Goal: Task Accomplishment & Management: Manage account settings

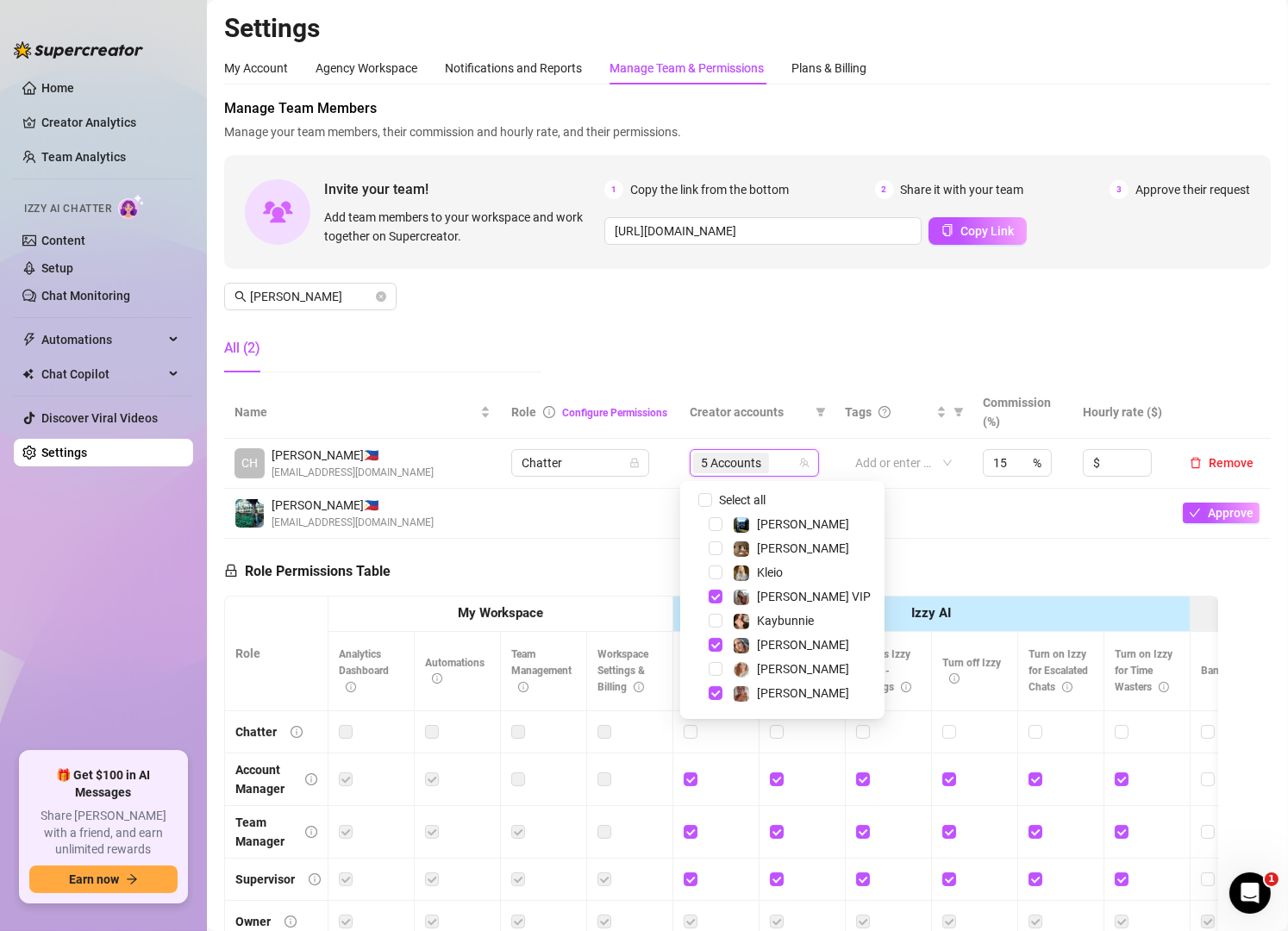
scroll to position [310, 0]
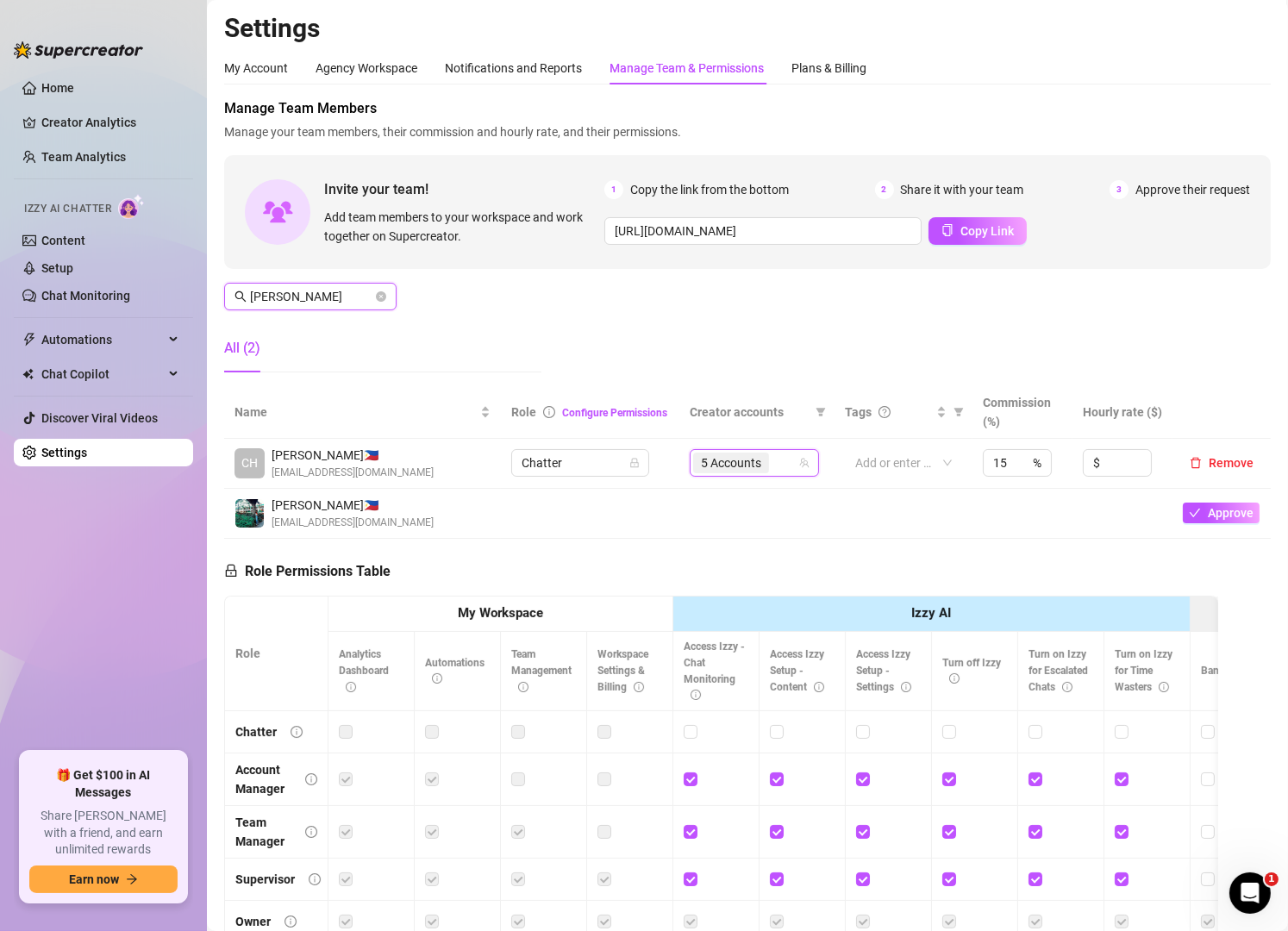
click at [367, 296] on input "[PERSON_NAME]" at bounding box center [311, 296] width 122 height 19
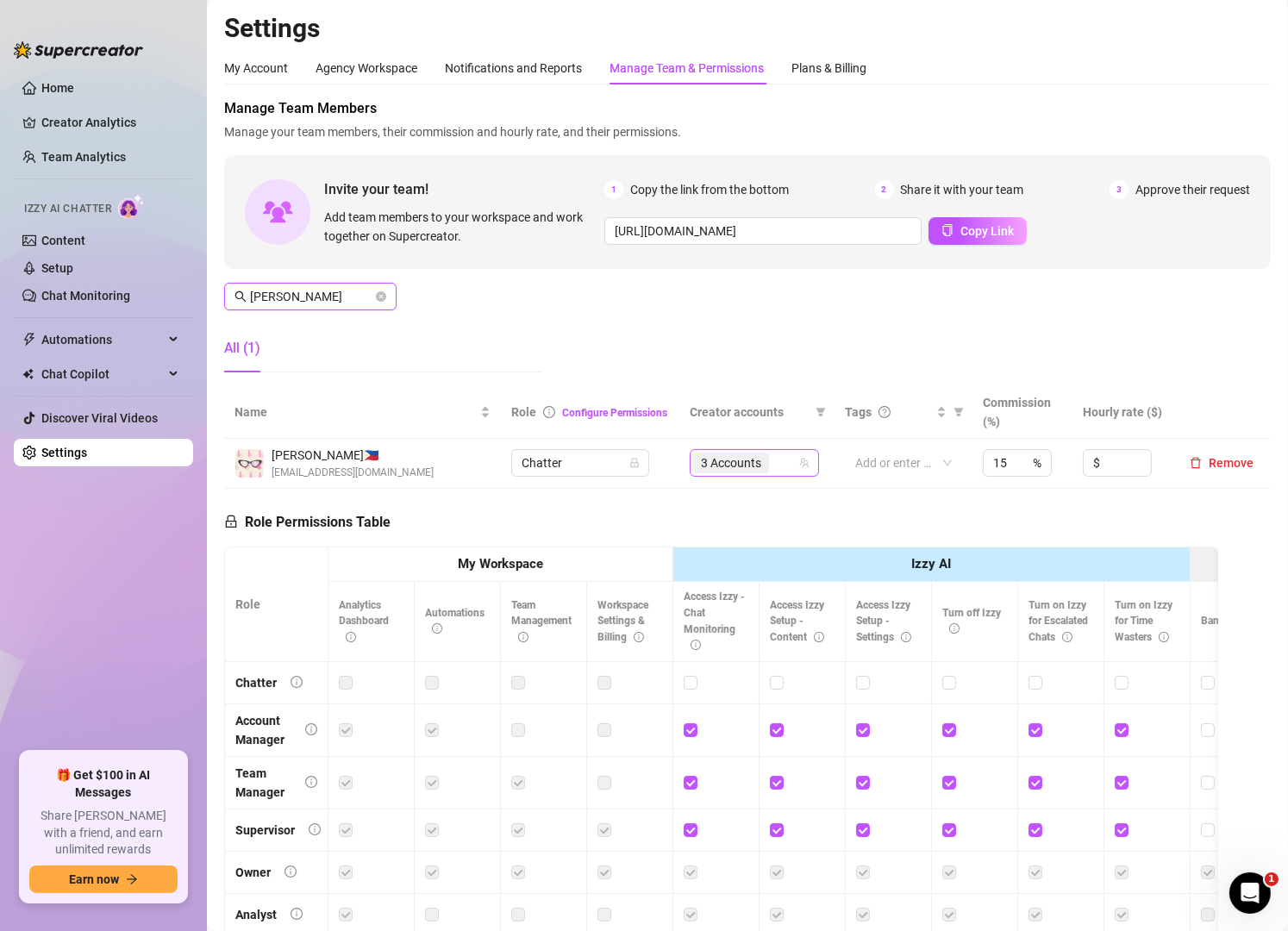
click at [771, 469] on div "3 Accounts" at bounding box center [744, 463] width 104 height 24
type input "[PERSON_NAME]"
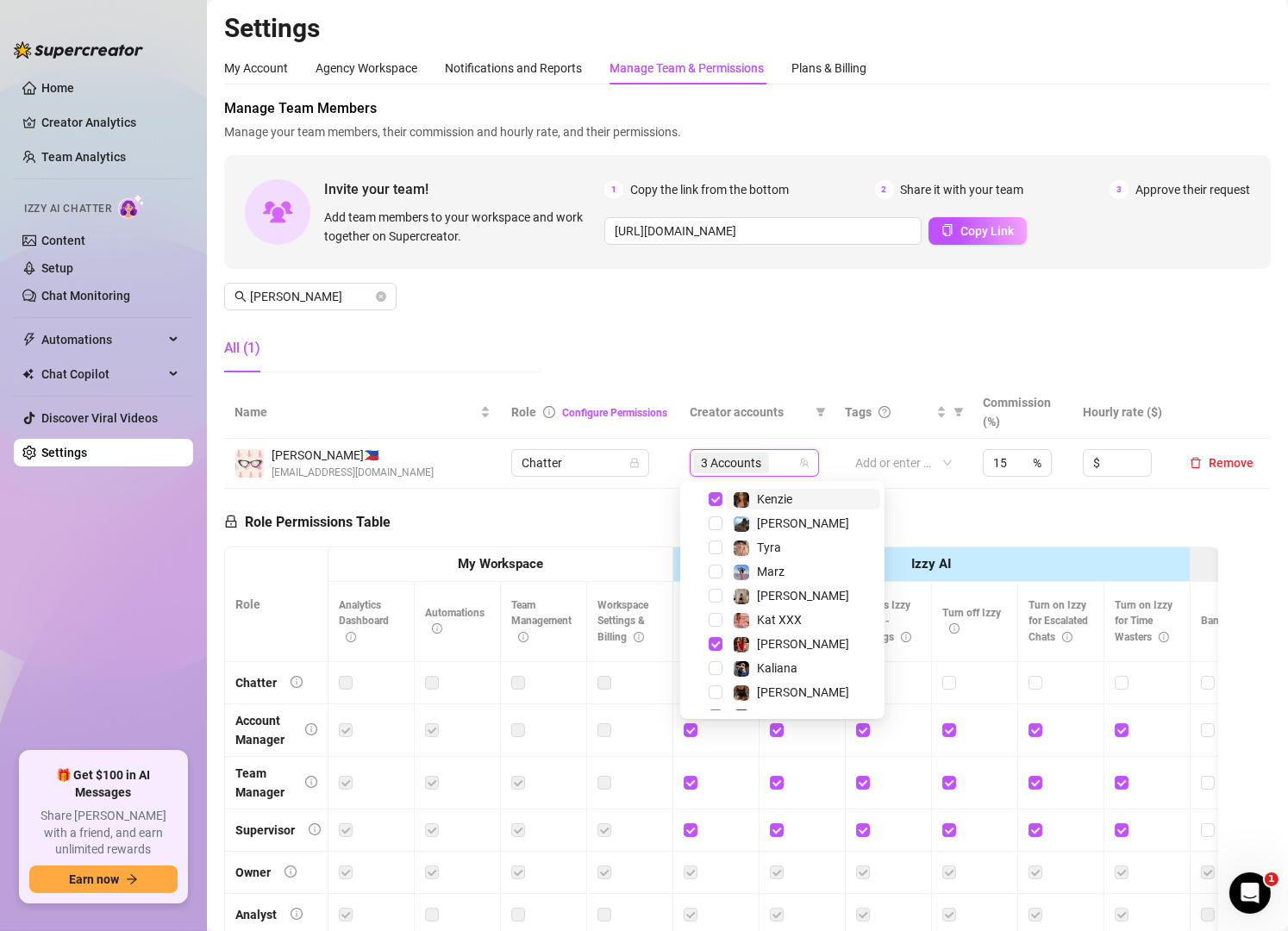
scroll to position [219, 0]
click at [792, 517] on span "[PERSON_NAME]" at bounding box center [802, 522] width 154 height 21
click at [781, 566] on span "Marz" at bounding box center [771, 570] width 28 height 14
click at [416, 286] on div "Manage Team Members Manage your team members, their commission and hourly rate,…" at bounding box center [747, 242] width 1046 height 288
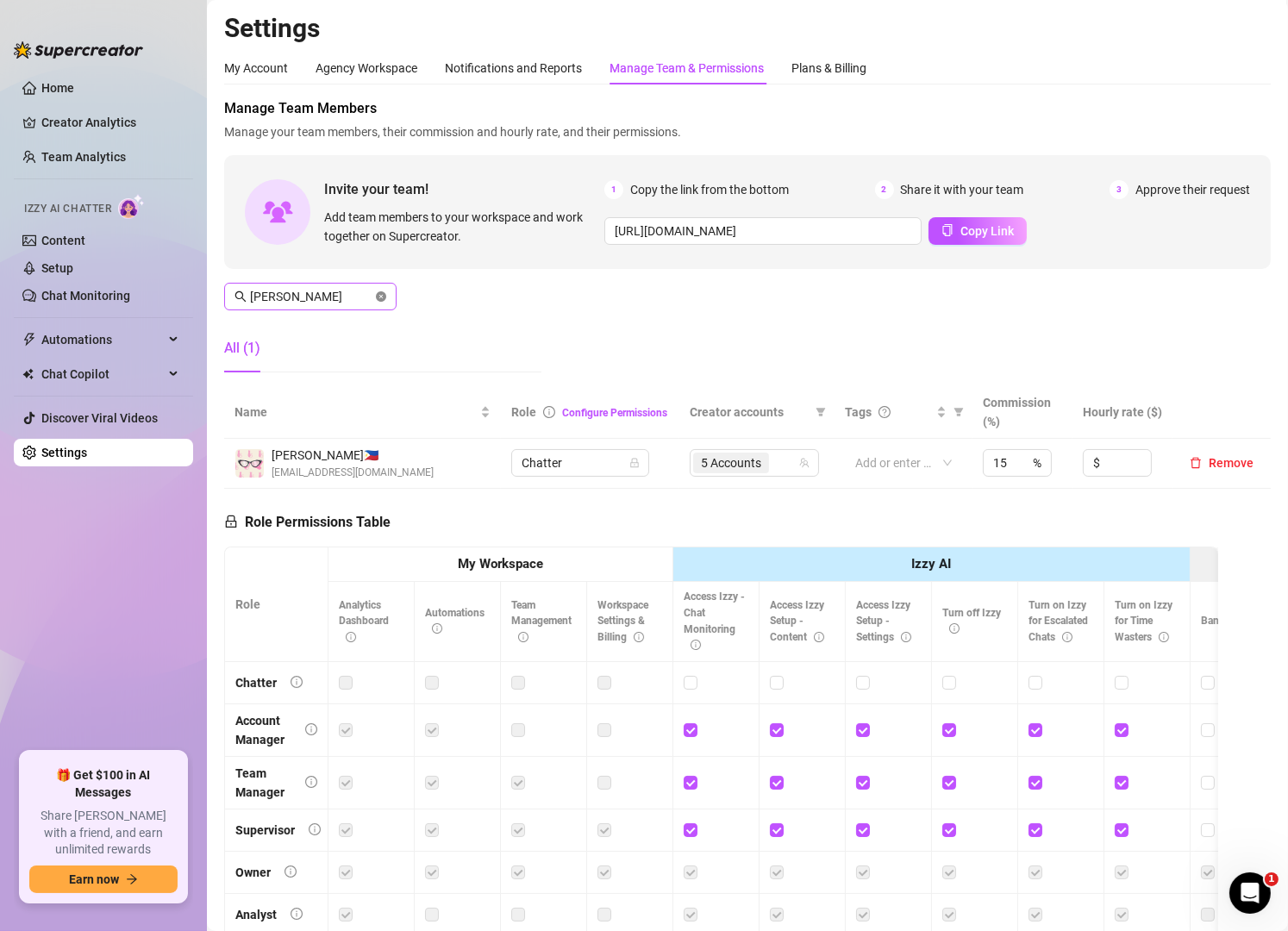
click at [378, 297] on span "[PERSON_NAME]" at bounding box center [310, 297] width 172 height 28
click at [378, 297] on icon "close-circle" at bounding box center [381, 296] width 10 height 10
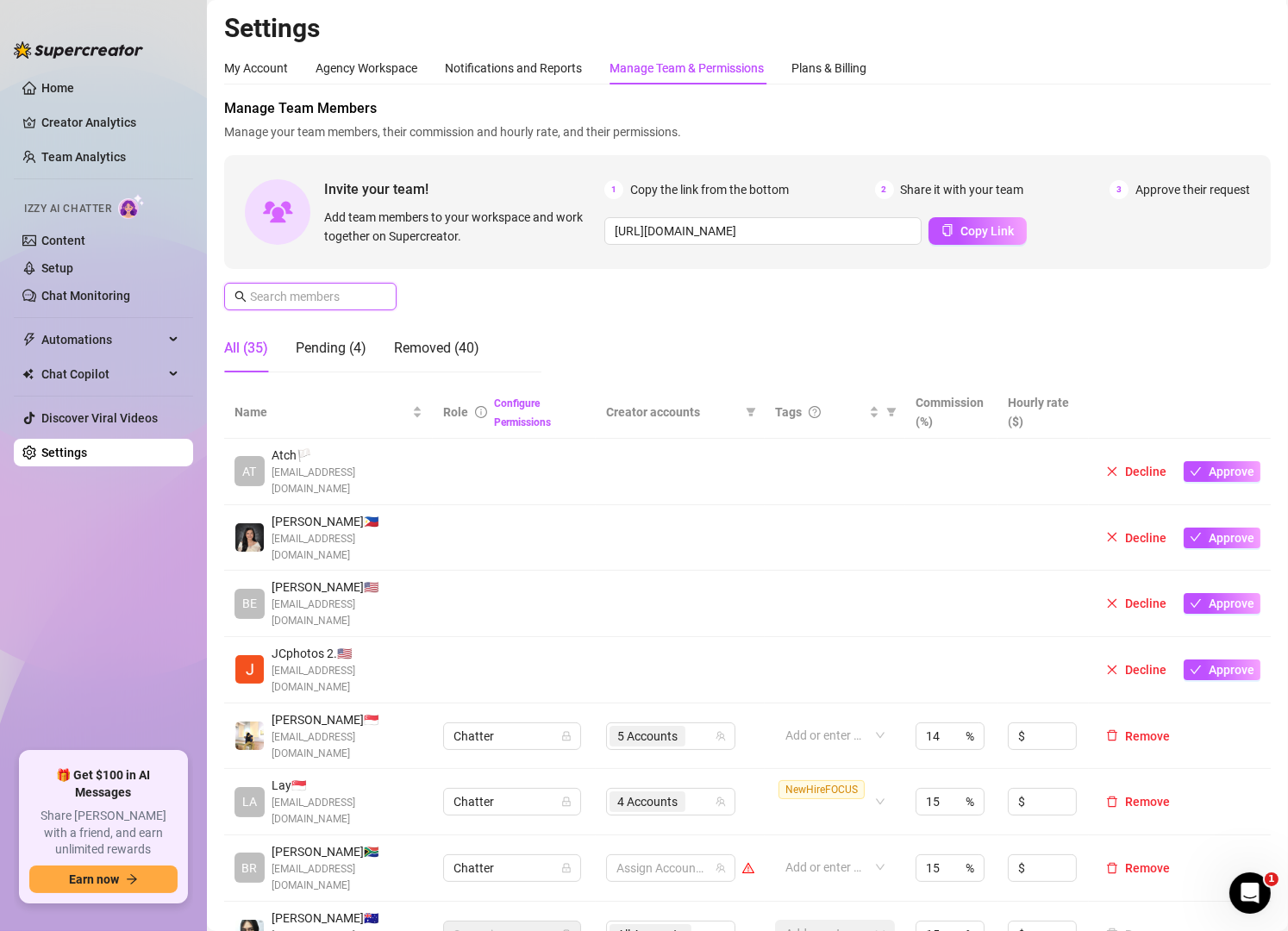
click at [360, 296] on input "text" at bounding box center [311, 296] width 122 height 19
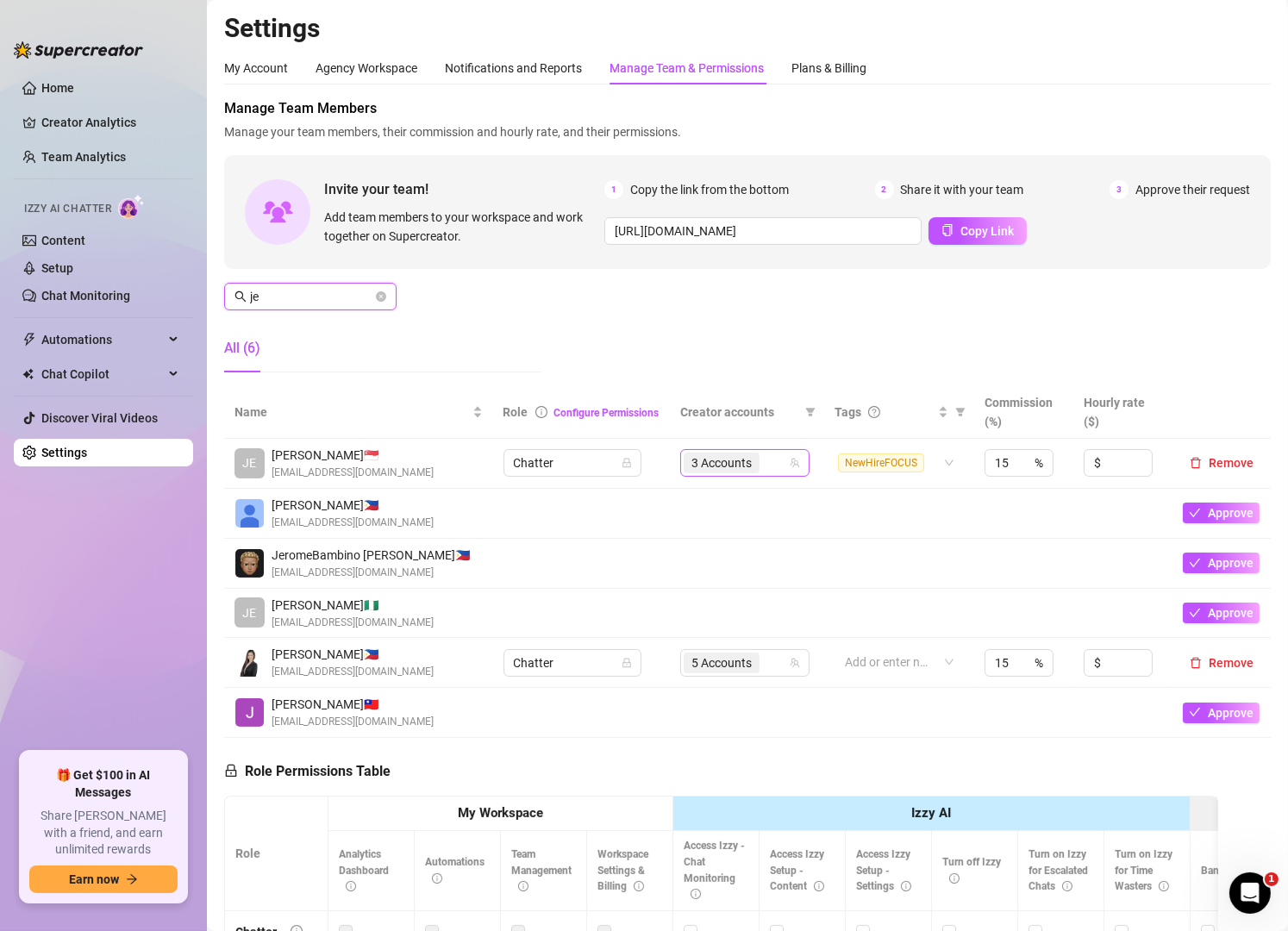
click at [758, 469] on div "3 Accounts" at bounding box center [735, 463] width 104 height 24
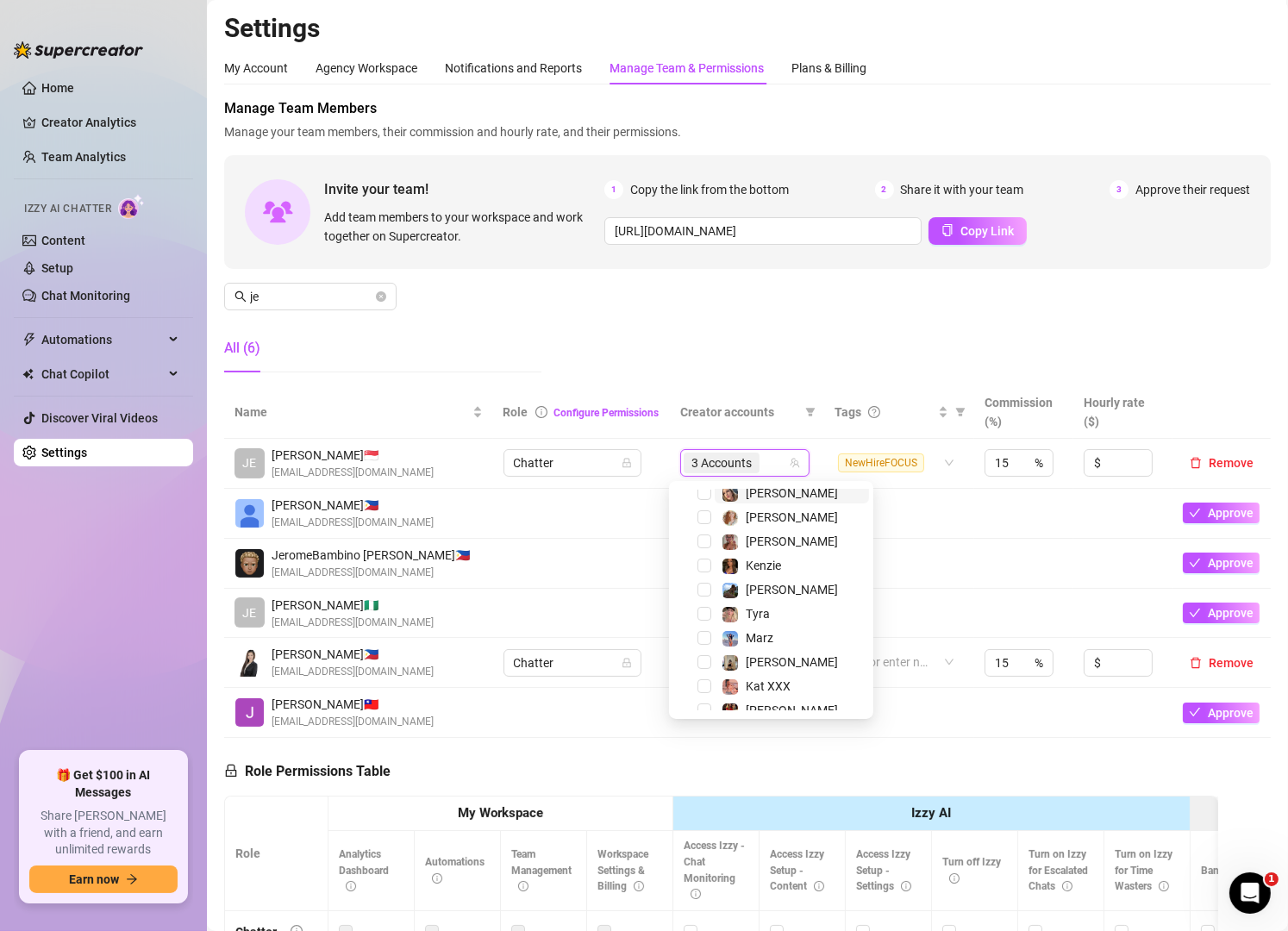
scroll to position [153, 0]
click at [758, 651] on div "[PERSON_NAME]" at bounding box center [791, 661] width 92 height 21
click at [861, 349] on div "Manage Team Members Manage your team members, their commission and hourly rate,…" at bounding box center [747, 242] width 1046 height 288
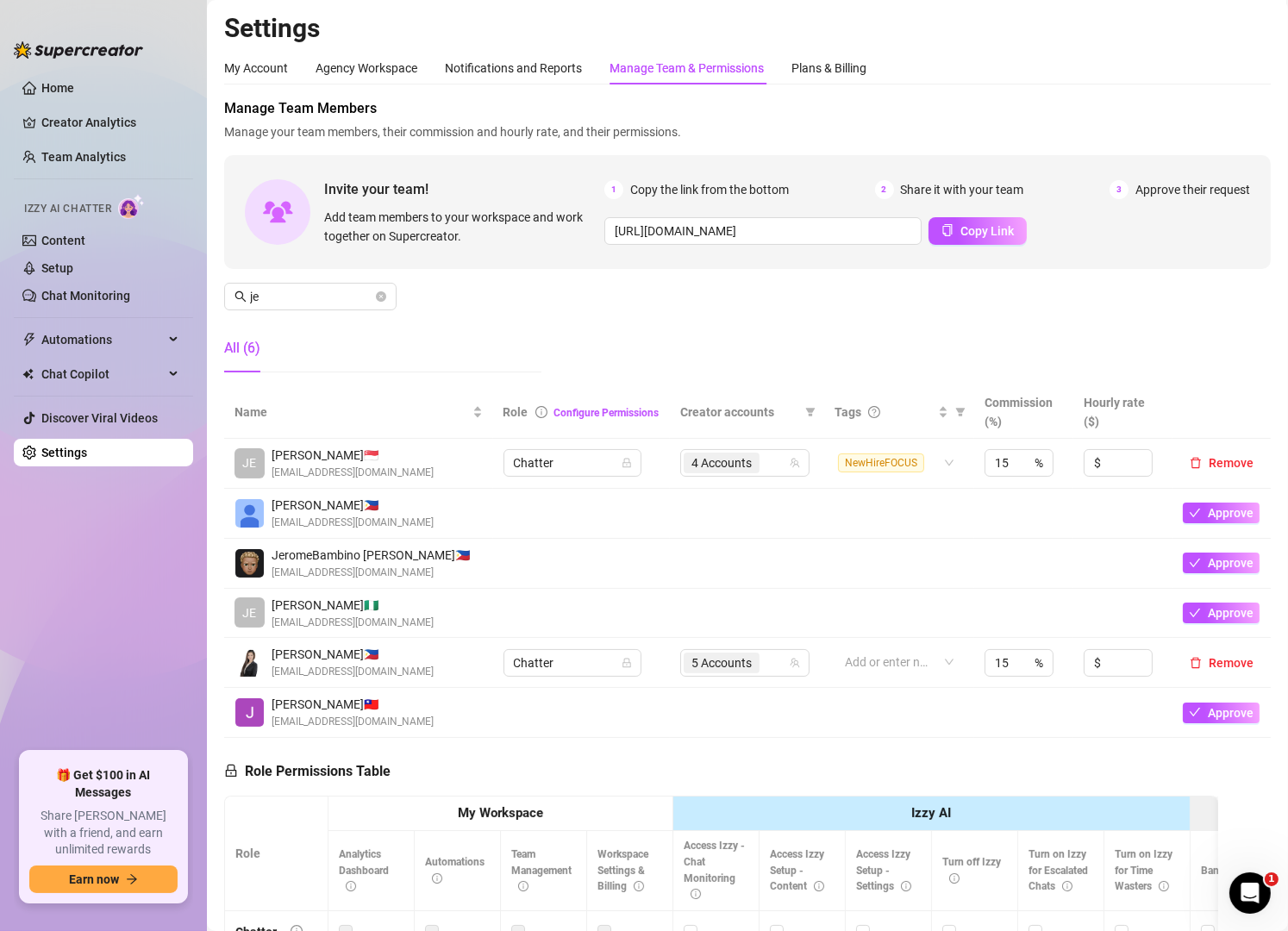
click at [1213, 357] on div "Manage Team Members Manage your team members, their commission and hourly rate,…" at bounding box center [747, 242] width 1046 height 288
click at [329, 292] on input "je" at bounding box center [311, 296] width 122 height 19
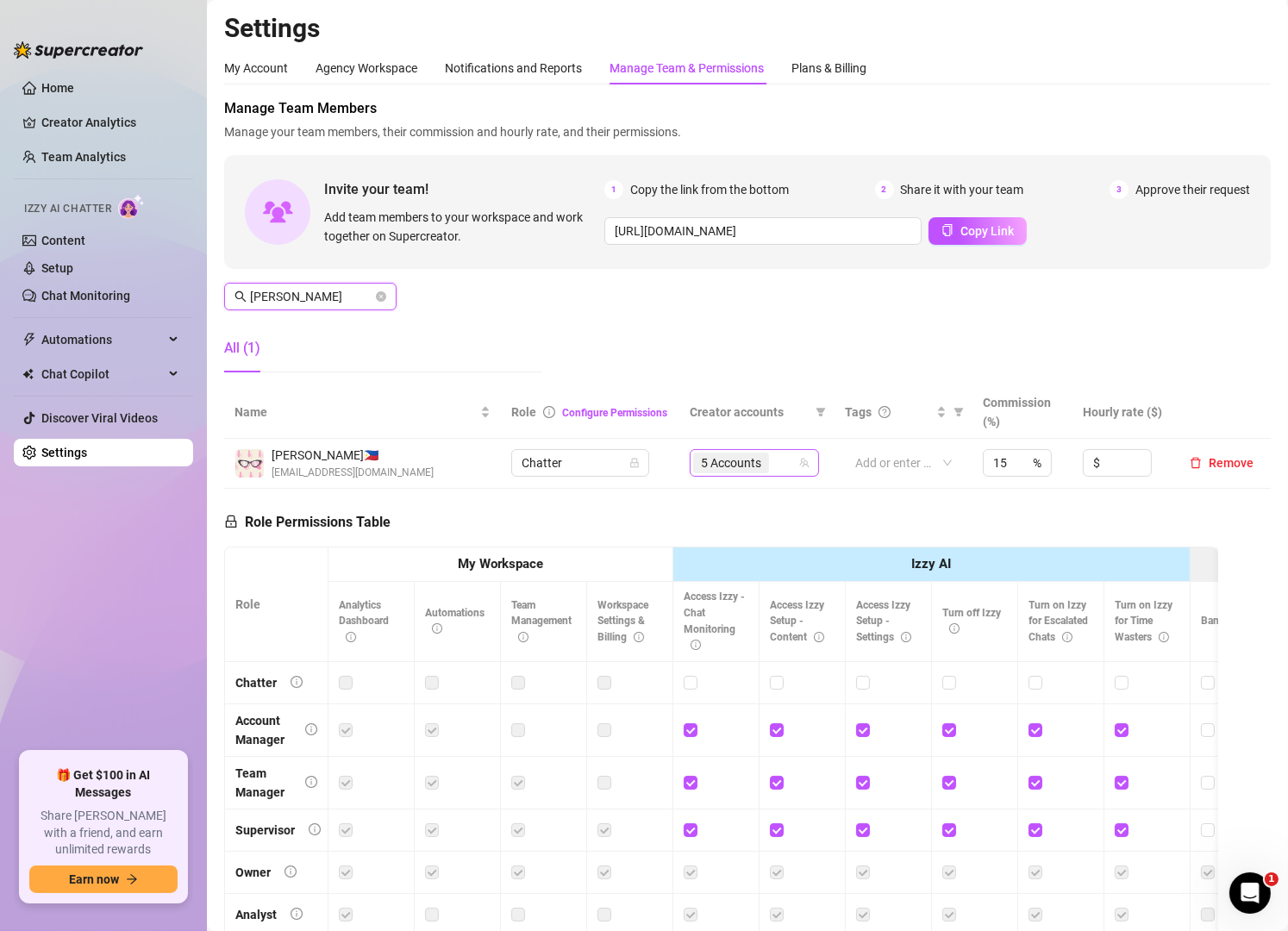
click at [773, 469] on div "5 Accounts" at bounding box center [744, 463] width 104 height 24
type input "[PERSON_NAME]"
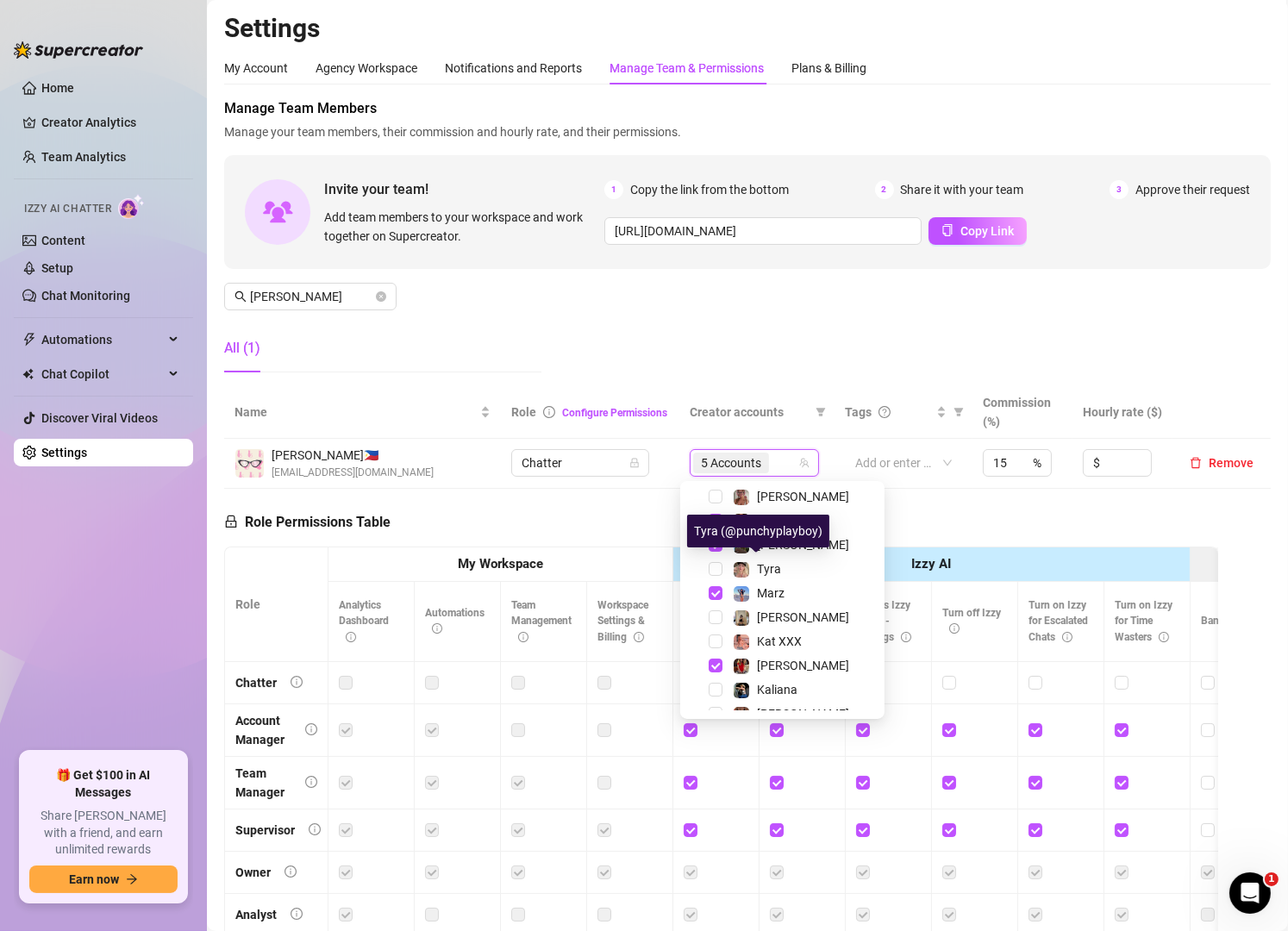
scroll to position [198, 0]
